Goal: Information Seeking & Learning: Learn about a topic

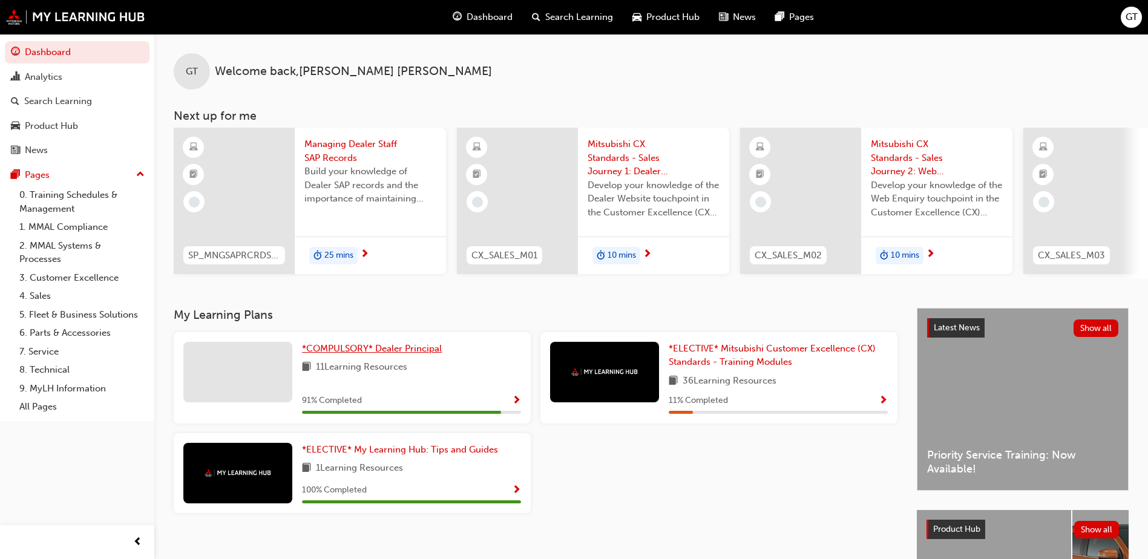
click at [356, 351] on span "*COMPULSORY* Dealer Principal" at bounding box center [372, 348] width 140 height 11
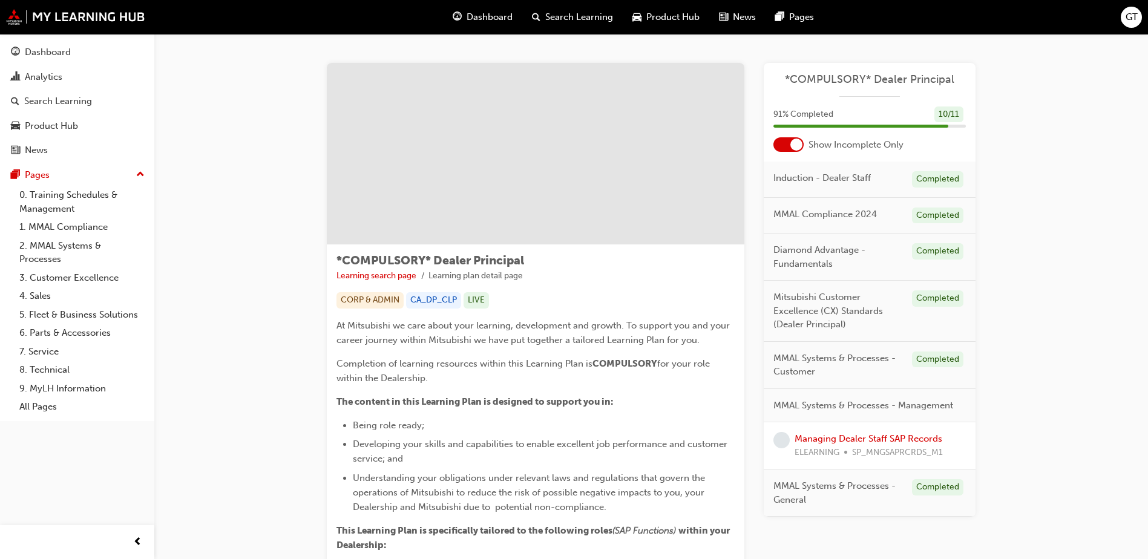
click at [782, 435] on span "learningRecordVerb_NONE-icon" at bounding box center [781, 440] width 16 height 16
click at [848, 440] on link "Managing Dealer Staff SAP Records" at bounding box center [868, 438] width 148 height 11
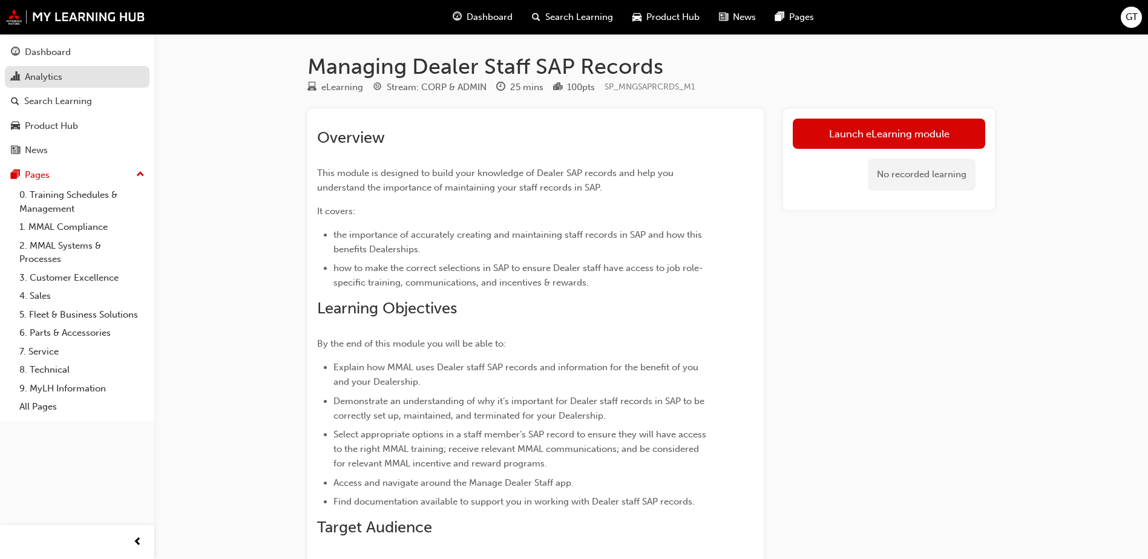
click at [47, 76] on div "Analytics" at bounding box center [44, 77] width 38 height 14
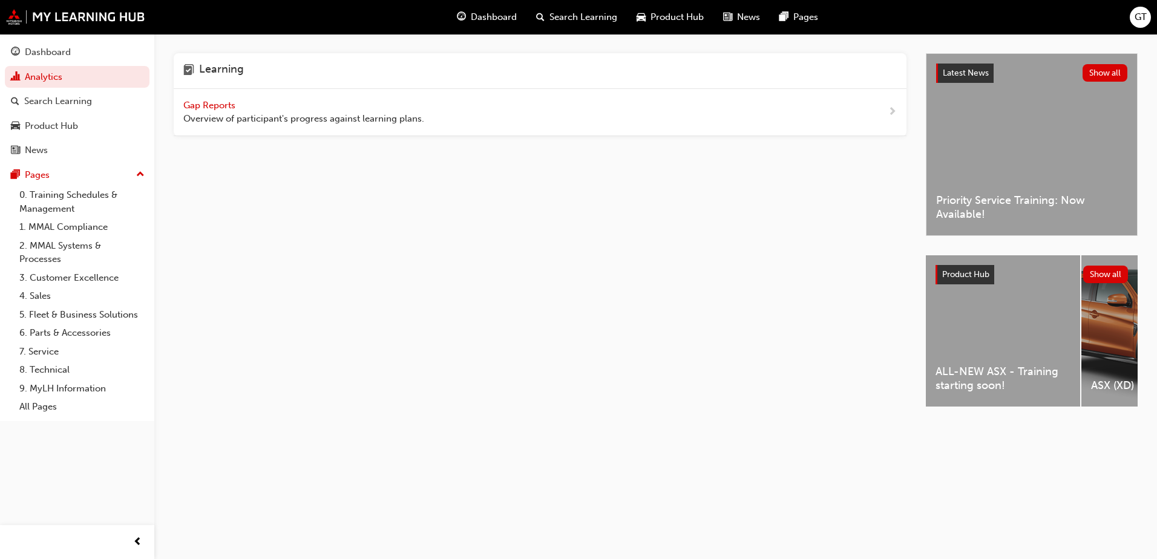
click at [204, 103] on span "Gap Reports" at bounding box center [210, 105] width 54 height 11
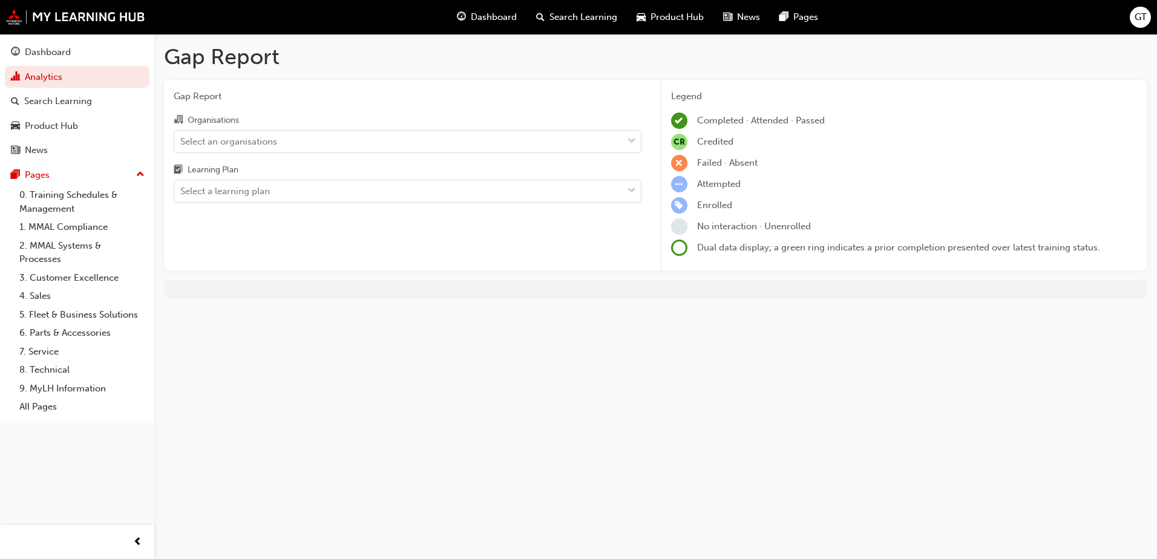
drag, startPoint x: 467, startPoint y: 346, endPoint x: 440, endPoint y: 255, distance: 94.6
click at [466, 344] on div "Gap Report Gap Report Organisations Select an organisations Learning Plan Selec…" at bounding box center [578, 279] width 1157 height 559
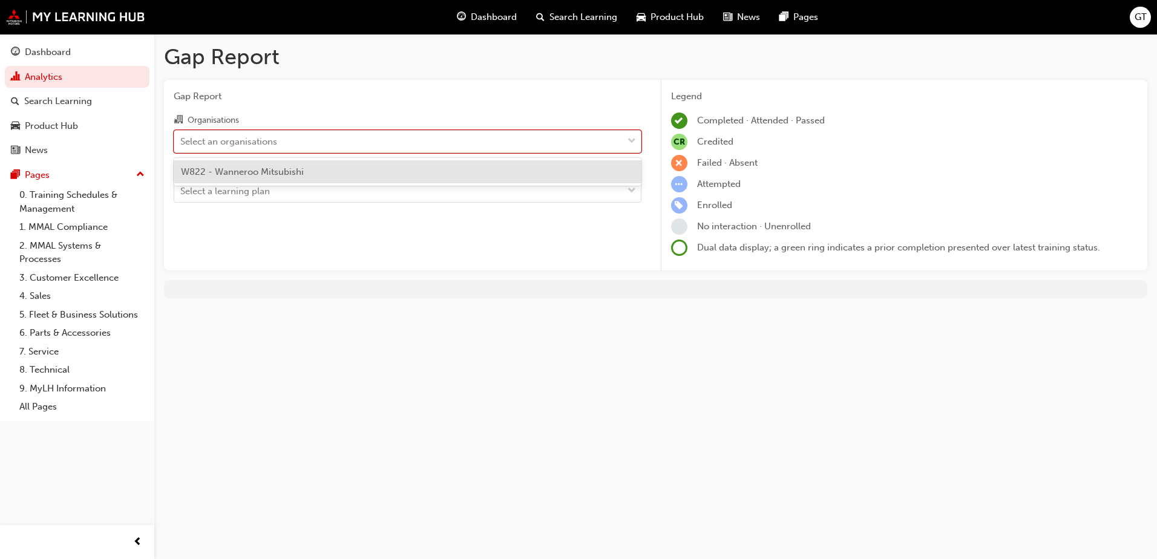
click at [310, 143] on div "Select an organisations" at bounding box center [398, 141] width 448 height 21
click at [182, 143] on input "Organisations option W822 - Wanneroo Mitsubishi focused, 1 of 1. 1 result avail…" at bounding box center [180, 141] width 1 height 10
click at [287, 169] on span "W822 - Wanneroo Mitsubishi" at bounding box center [242, 171] width 123 height 11
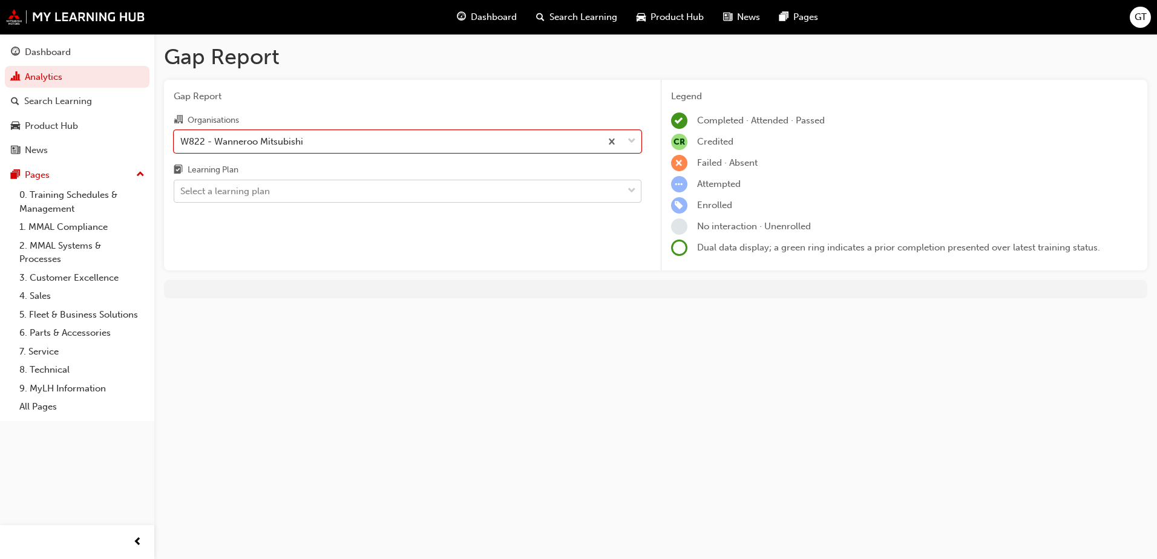
click at [290, 185] on div "Select a learning plan" at bounding box center [398, 191] width 448 height 21
click at [182, 186] on input "Learning Plan Select a learning plan" at bounding box center [180, 191] width 1 height 10
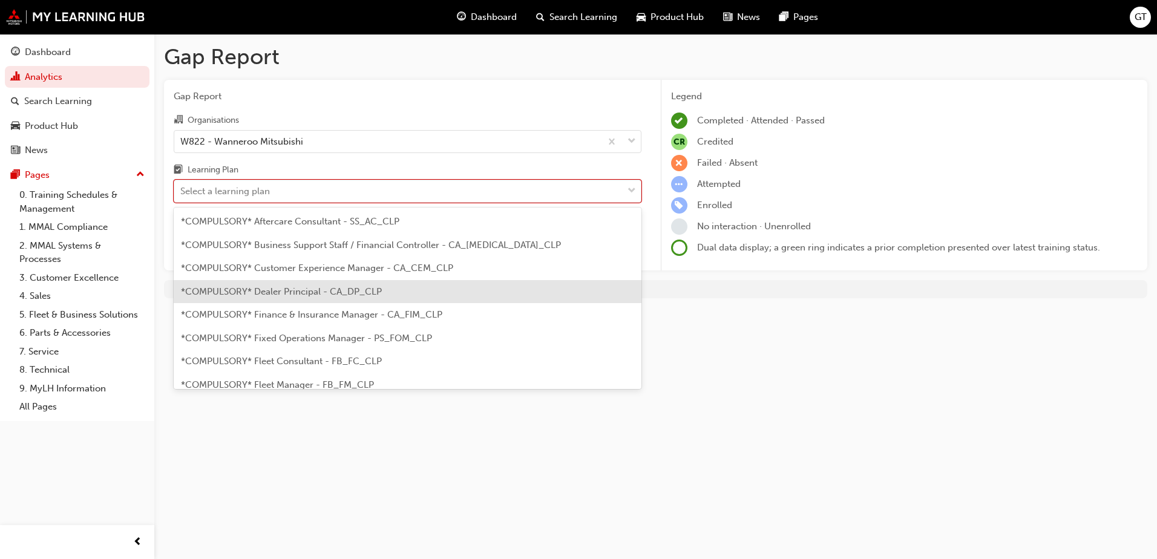
click at [298, 297] on div "*COMPULSORY* Dealer Principal - CA_DP_CLP" at bounding box center [408, 292] width 468 height 24
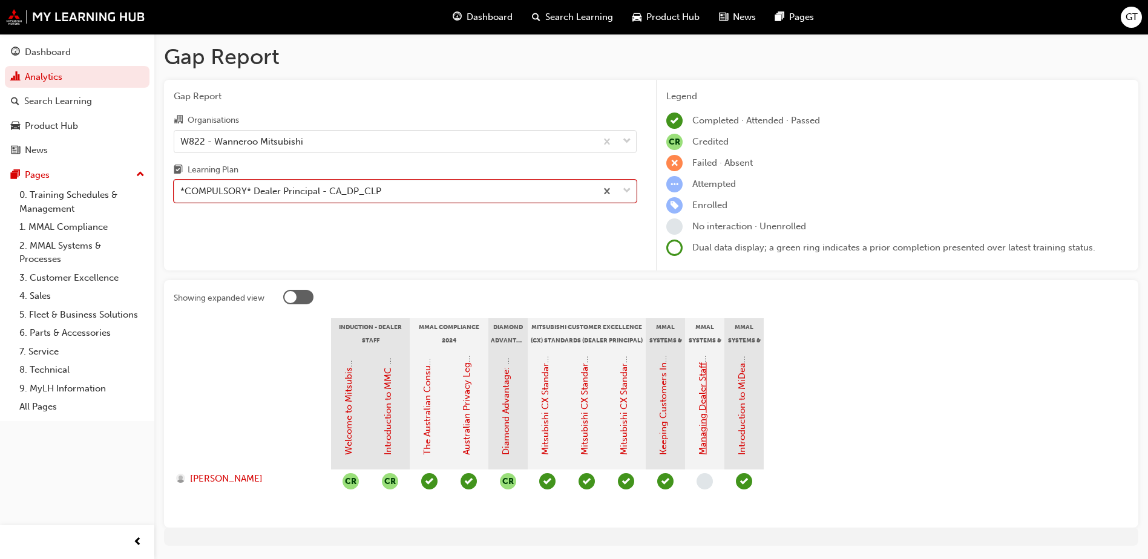
click at [707, 427] on link "Managing Dealer Staff SAP Records" at bounding box center [702, 381] width 11 height 148
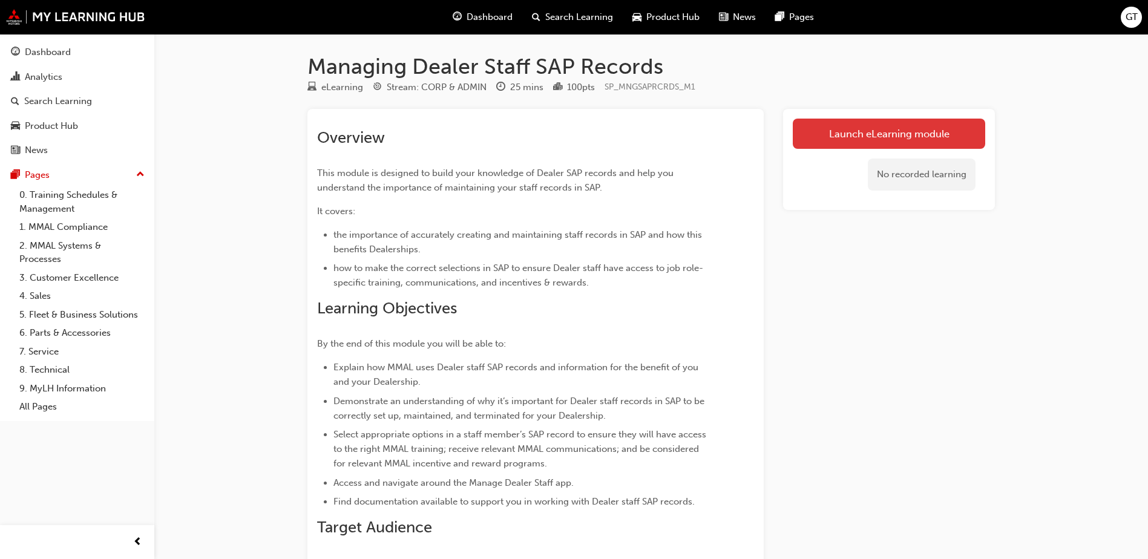
click at [848, 142] on link "Launch eLearning module" at bounding box center [889, 134] width 192 height 30
